Goal: Task Accomplishment & Management: Use online tool/utility

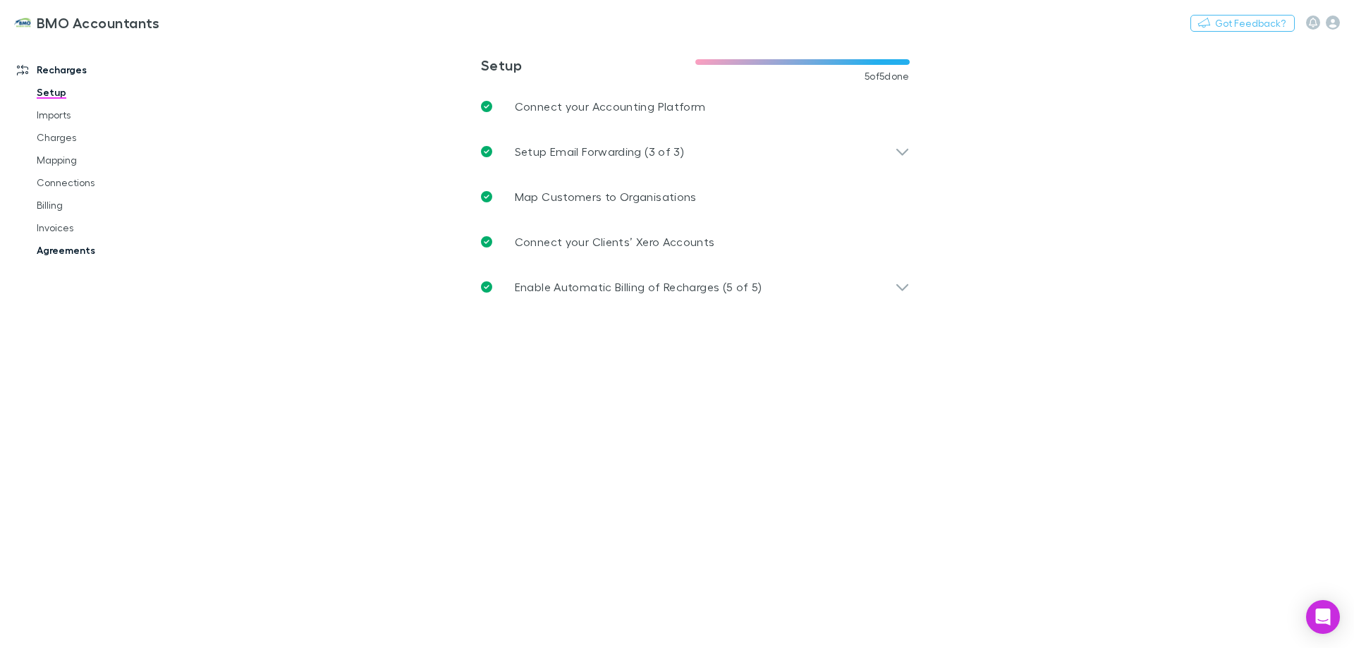
click at [44, 250] on link "Agreements" at bounding box center [107, 250] width 168 height 23
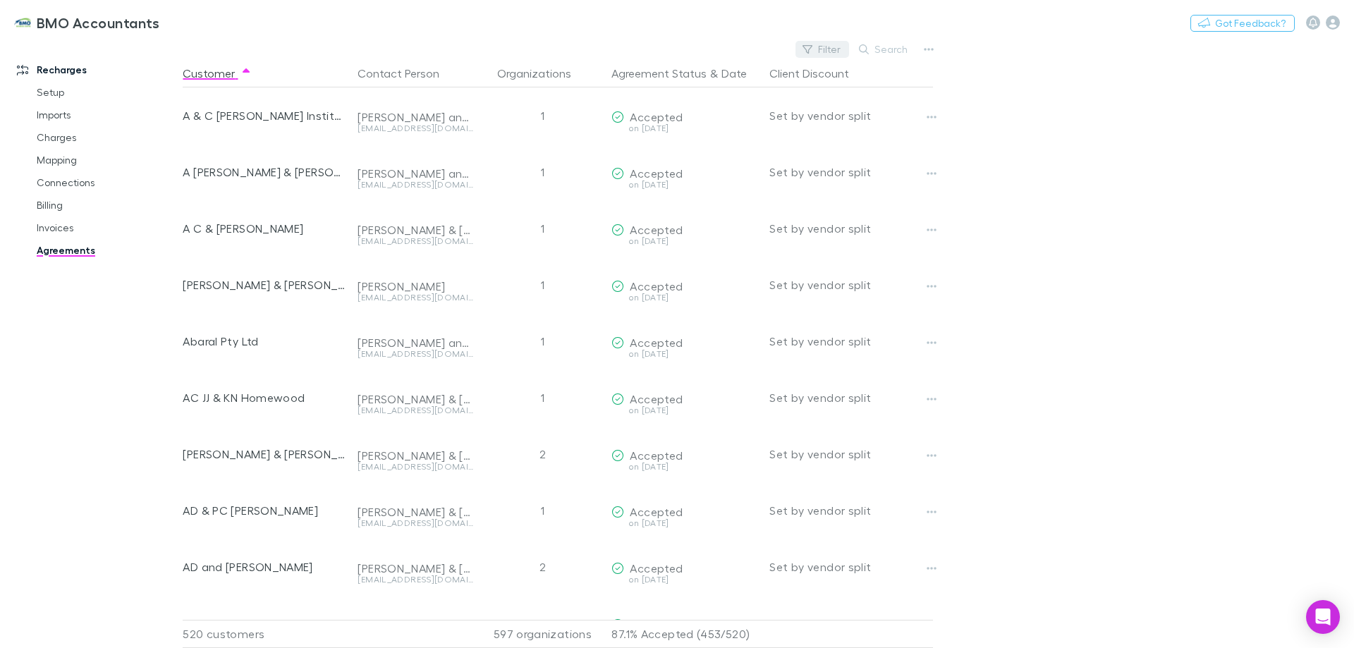
click at [834, 47] on button "Filter" at bounding box center [823, 49] width 54 height 17
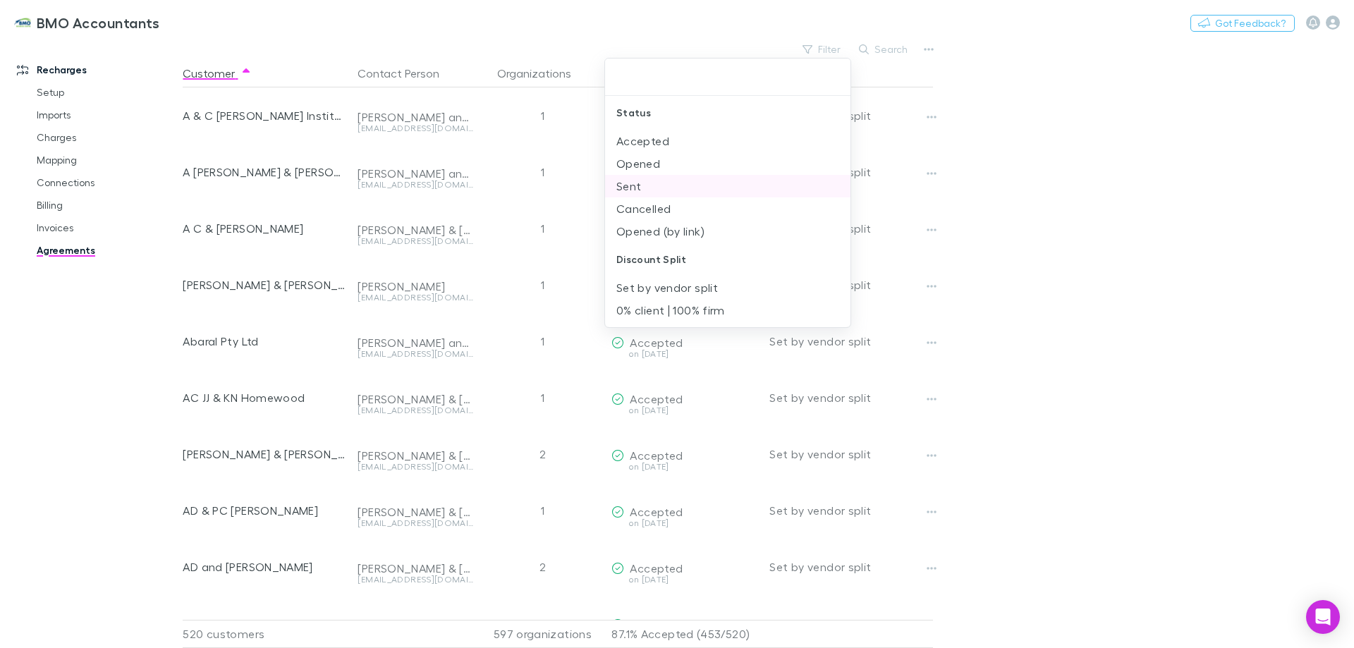
click at [634, 184] on li "Sent" at bounding box center [727, 186] width 245 height 23
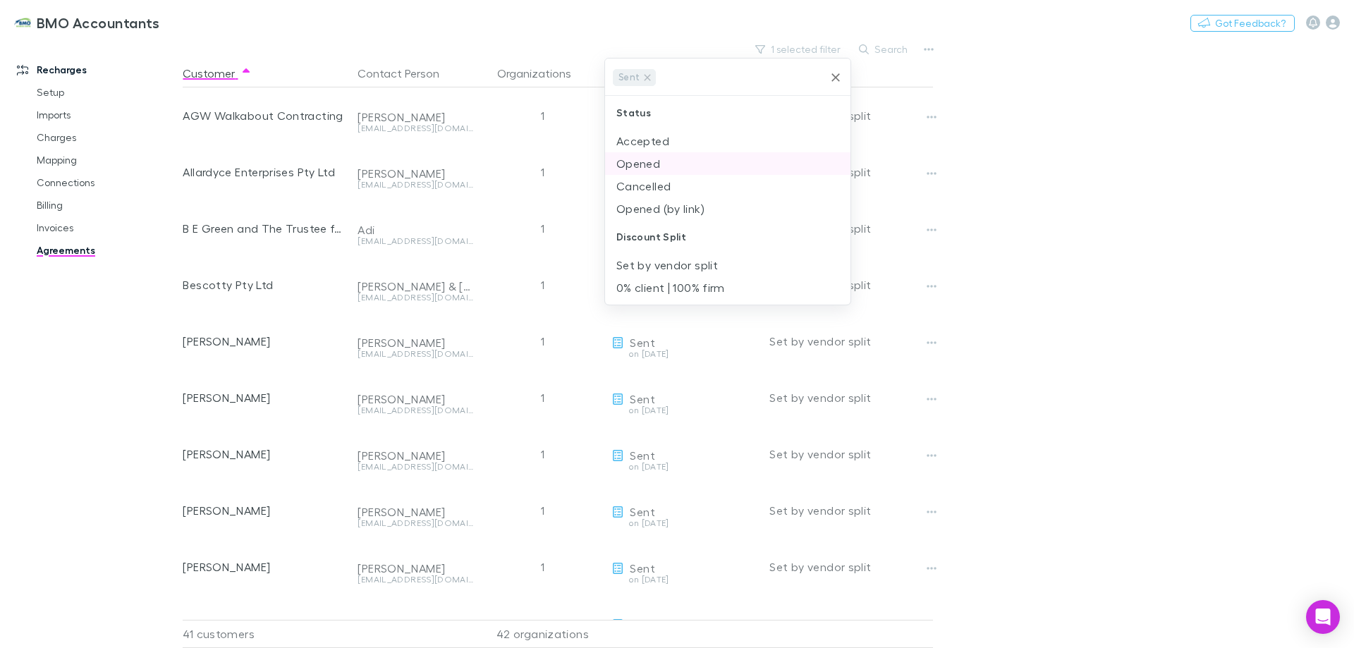
click at [645, 164] on li "Opened" at bounding box center [727, 163] width 245 height 23
click at [1086, 236] on div at bounding box center [677, 324] width 1354 height 648
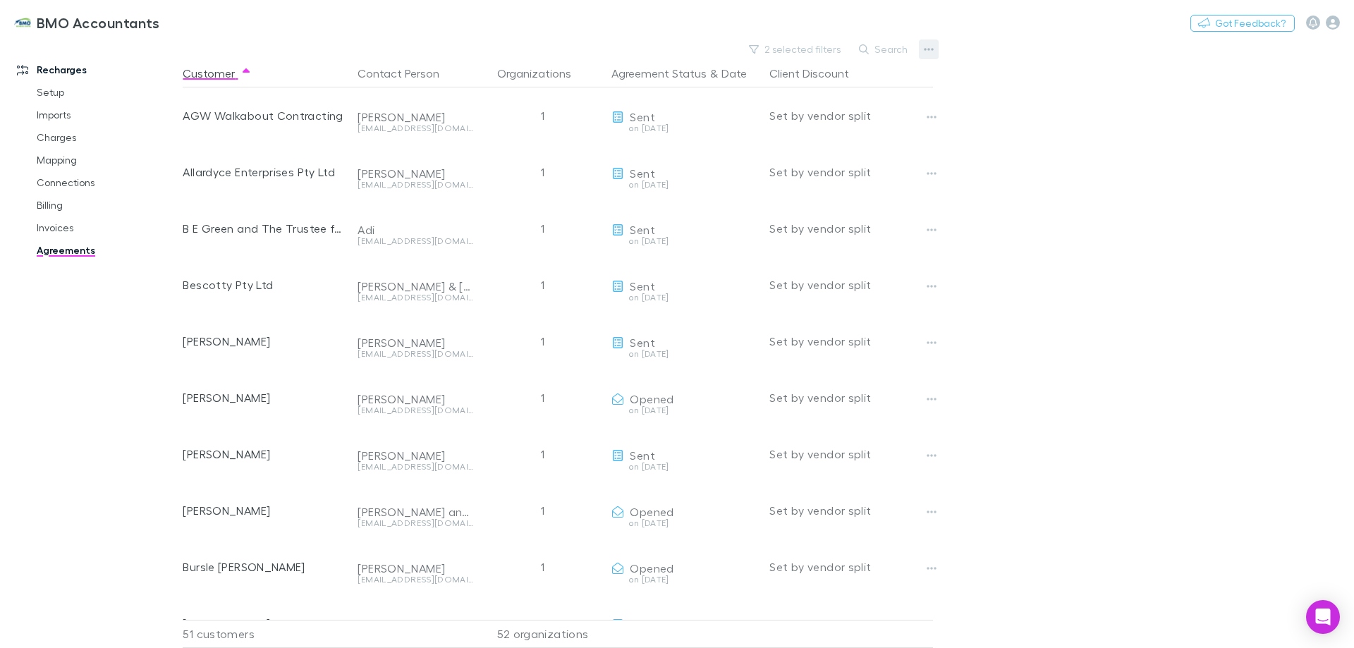
click at [930, 47] on icon "button" at bounding box center [929, 49] width 10 height 11
click at [1071, 147] on div at bounding box center [677, 324] width 1354 height 648
click at [925, 49] on icon "button" at bounding box center [930, 49] width 10 height 3
click at [785, 75] on p "Export CSV" at bounding box center [842, 77] width 194 height 25
click at [786, 80] on p "Export CSV" at bounding box center [842, 77] width 194 height 25
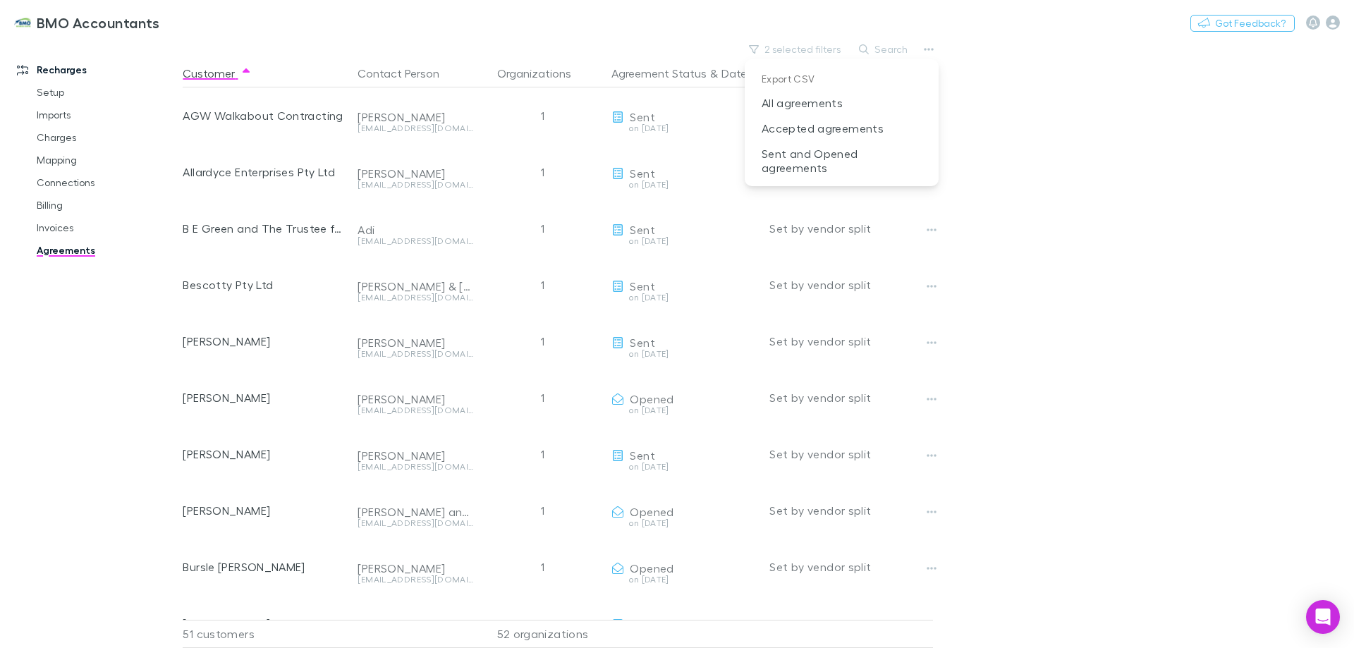
click at [786, 80] on p "Export CSV" at bounding box center [842, 77] width 194 height 25
click at [803, 80] on p "Export CSV" at bounding box center [842, 77] width 194 height 25
click at [1080, 155] on div at bounding box center [677, 324] width 1354 height 648
click at [830, 53] on button "2 selected filters" at bounding box center [795, 49] width 107 height 17
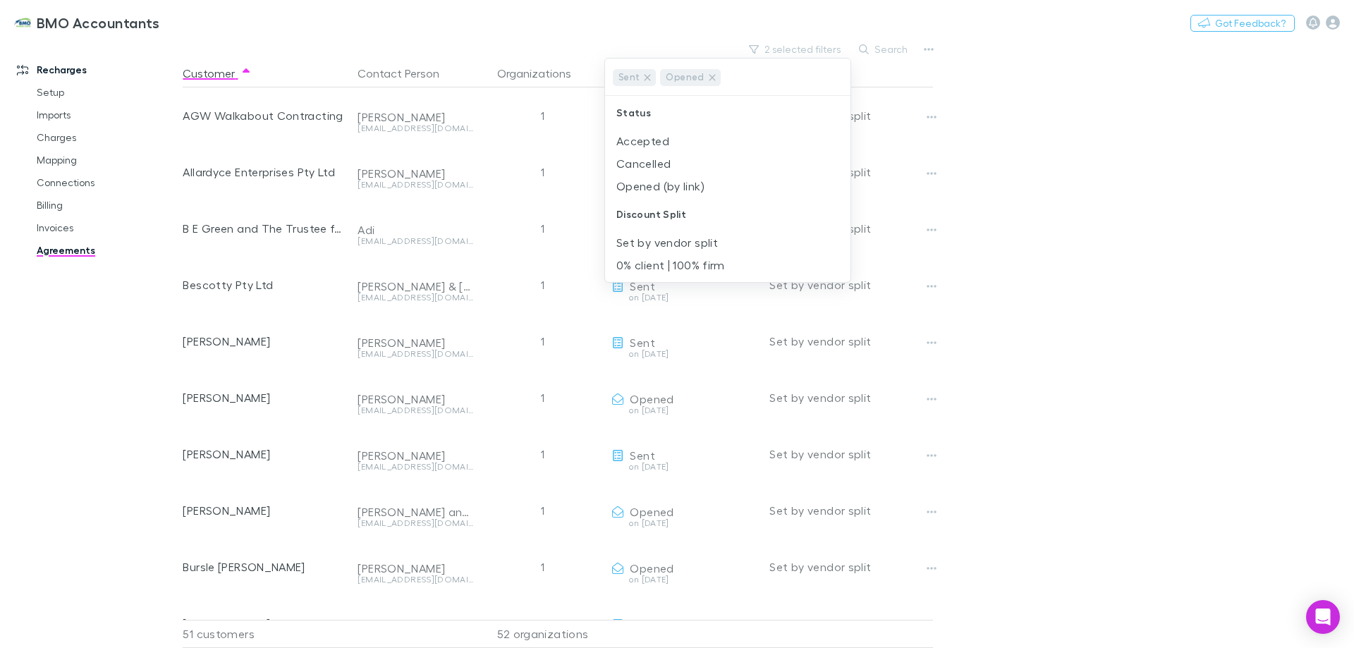
click at [1085, 178] on div at bounding box center [677, 324] width 1354 height 648
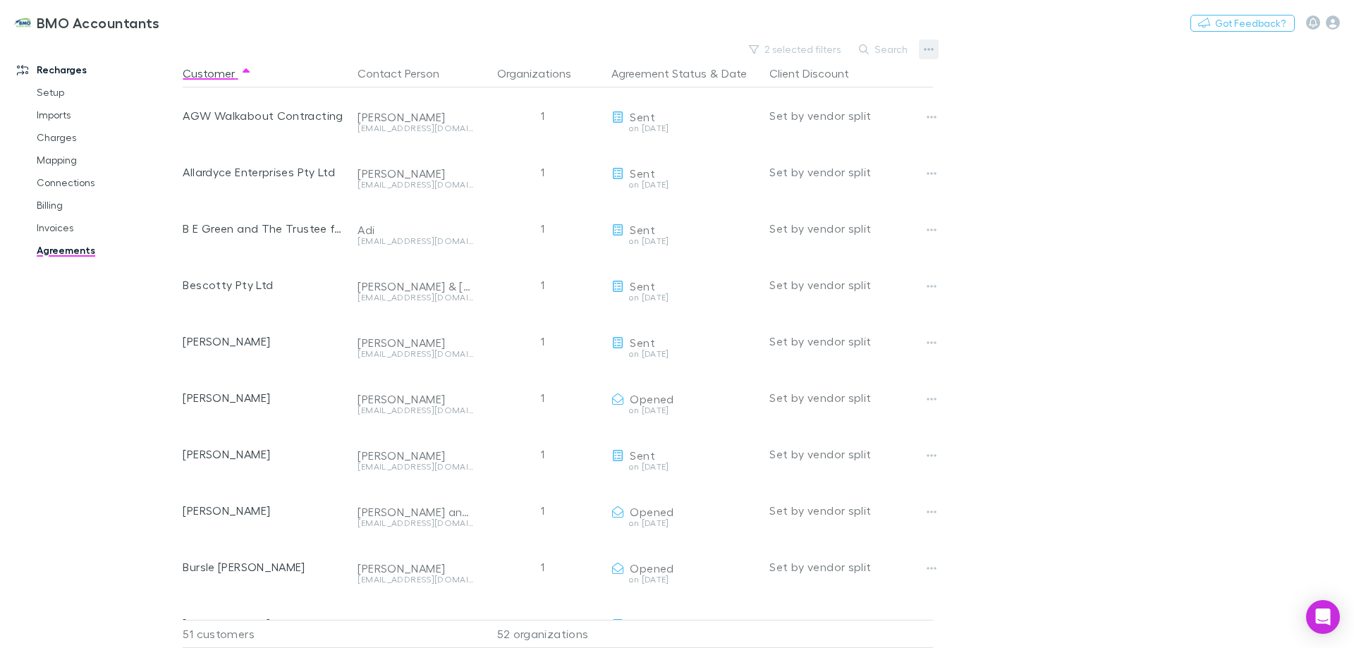
click at [930, 44] on icon "button" at bounding box center [929, 49] width 10 height 11
click at [827, 161] on p "Sent and Opened agreements" at bounding box center [842, 160] width 194 height 39
